Goal: Communication & Community: Connect with others

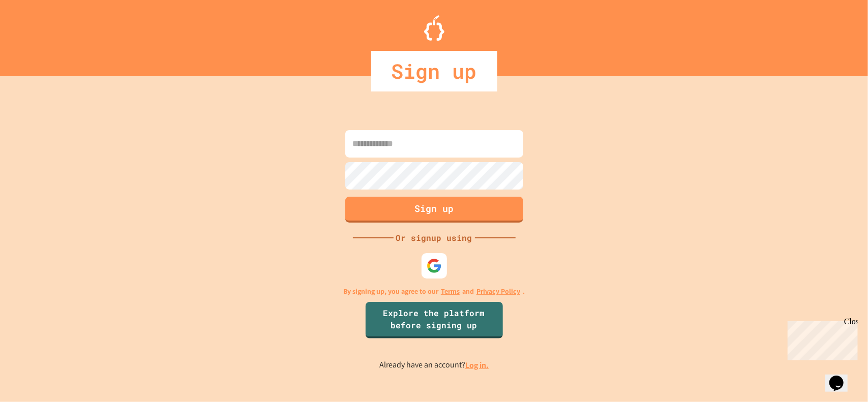
click at [497, 137] on input at bounding box center [434, 143] width 178 height 27
click at [436, 261] on img at bounding box center [434, 265] width 17 height 17
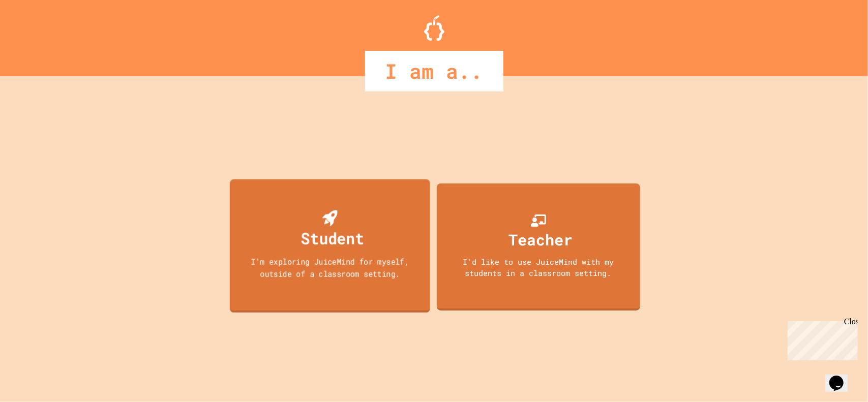
click at [369, 228] on div "Student I'm exploring JuiceMind for myself, outside of a classroom setting." at bounding box center [329, 246] width 200 height 134
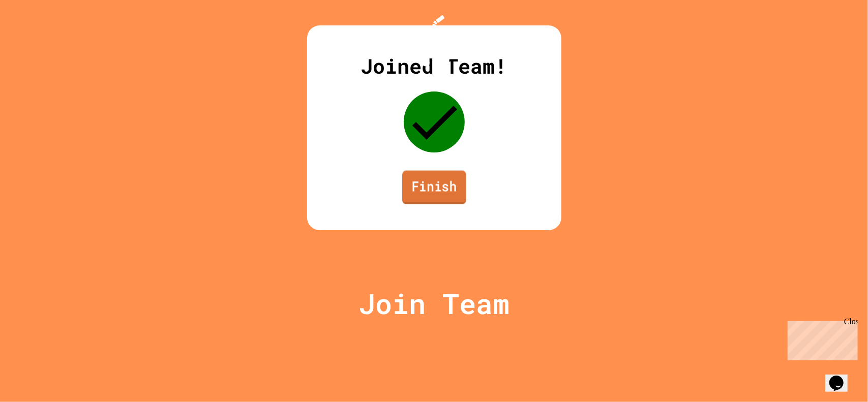
click at [428, 204] on link "Finish" at bounding box center [434, 188] width 64 height 34
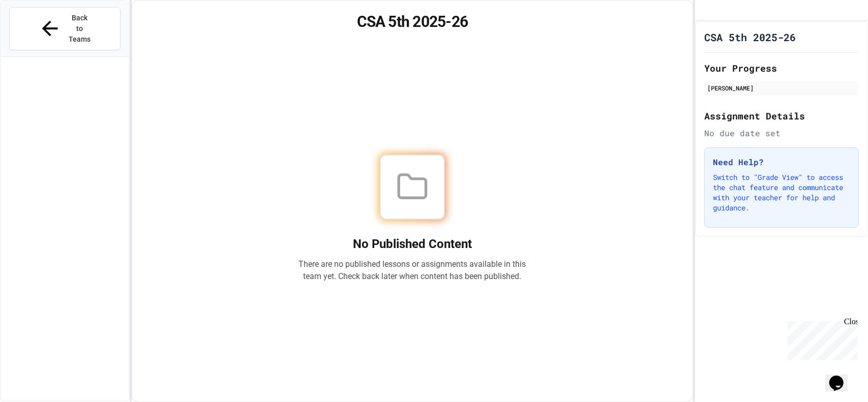
click at [851, 323] on div "Close" at bounding box center [849, 323] width 13 height 13
click at [68, 20] on span "Back to Teams" at bounding box center [80, 29] width 24 height 32
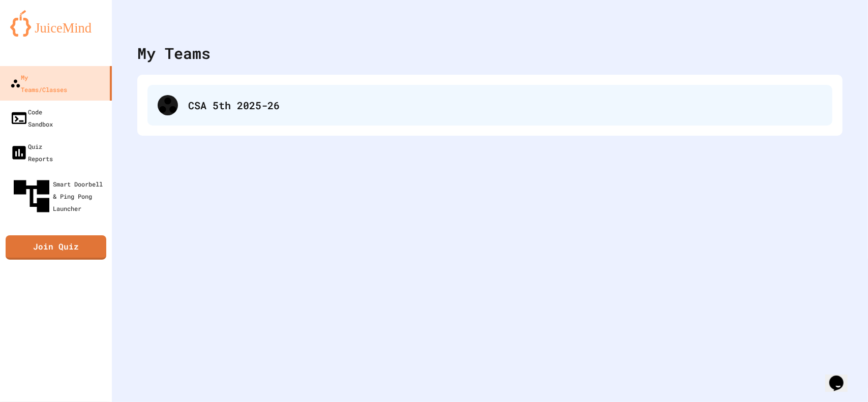
click at [259, 115] on div "CSA 5th 2025-26" at bounding box center [489, 105] width 685 height 41
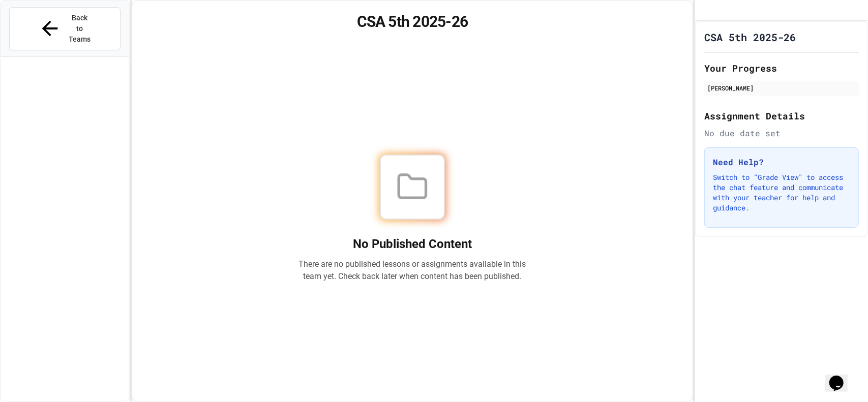
click at [400, 183] on icon at bounding box center [412, 186] width 27 height 23
click at [386, 194] on div at bounding box center [412, 187] width 65 height 65
click at [387, 195] on div at bounding box center [412, 187] width 65 height 65
click at [414, 213] on div at bounding box center [412, 187] width 65 height 65
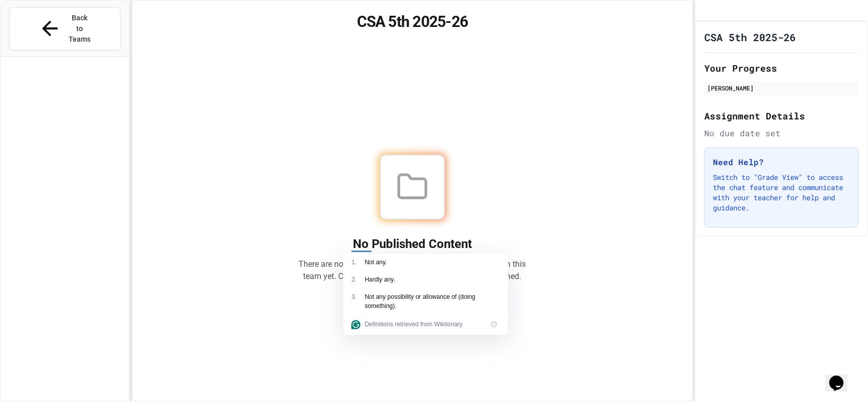
click at [437, 190] on div at bounding box center [412, 187] width 65 height 65
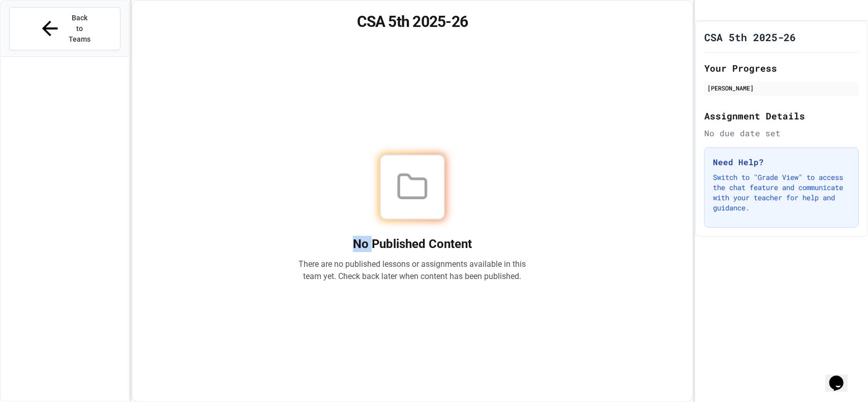
click at [437, 190] on div at bounding box center [412, 187] width 65 height 65
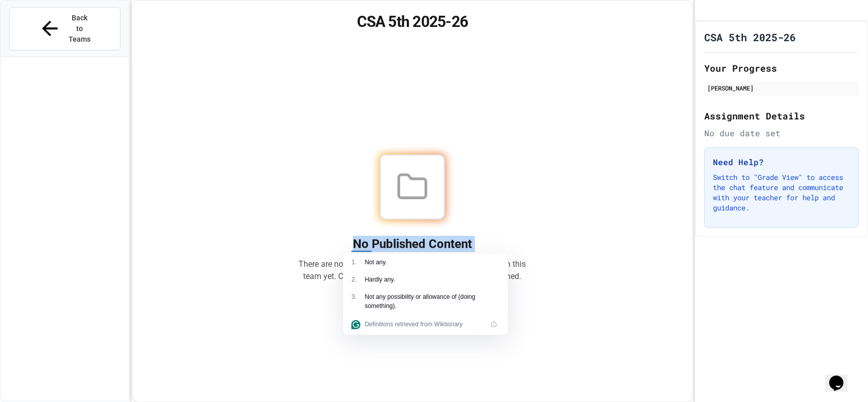
click at [437, 190] on div at bounding box center [412, 187] width 65 height 65
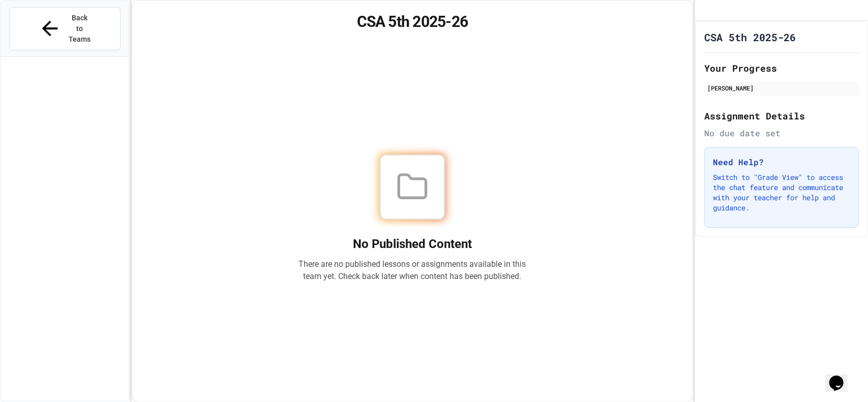
click at [408, 162] on div at bounding box center [412, 187] width 65 height 65
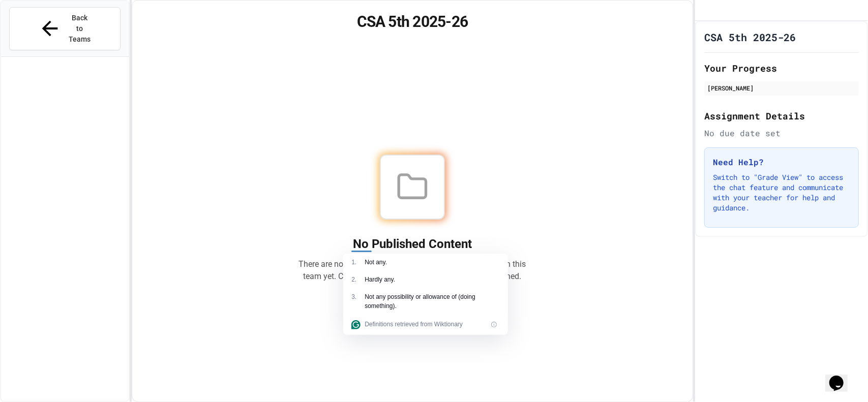
click at [409, 161] on div at bounding box center [412, 187] width 65 height 65
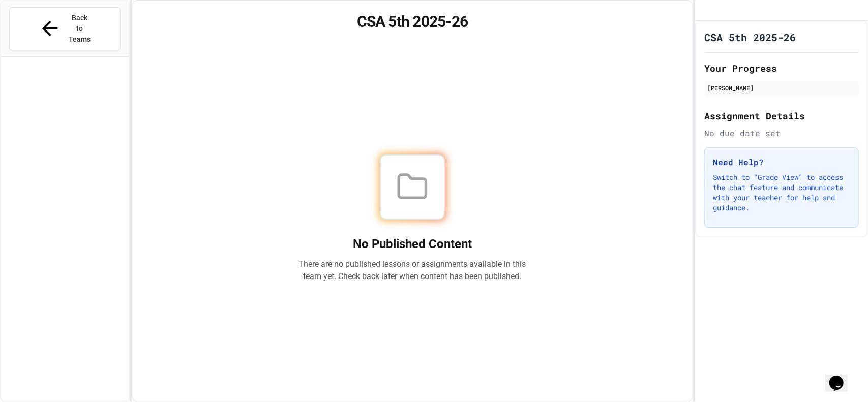
click at [424, 142] on div "No Published Content There are no published lessons or assignments available in…" at bounding box center [412, 218] width 536 height 342
